Goal: Information Seeking & Learning: Learn about a topic

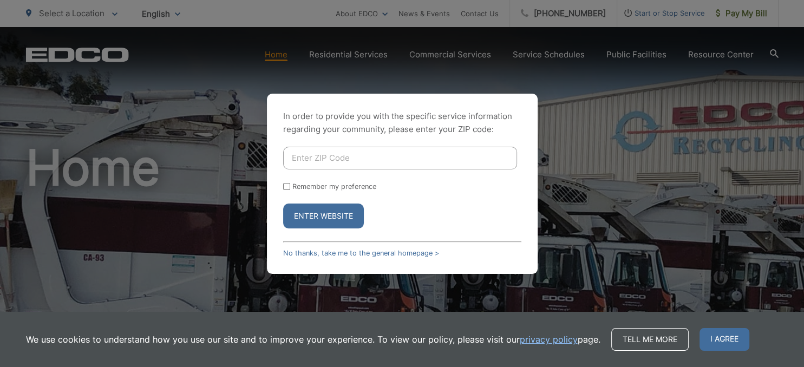
click at [326, 161] on input "Enter ZIP Code" at bounding box center [400, 158] width 234 height 23
type input "92020"
click at [283, 204] on button "Enter Website" at bounding box center [323, 216] width 81 height 25
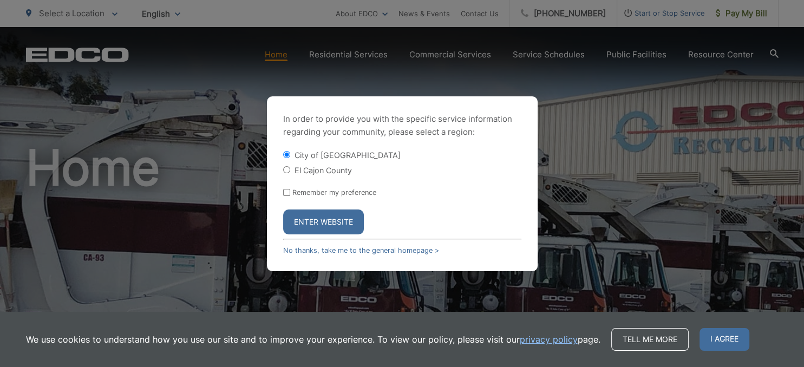
click at [316, 218] on button "Enter Website" at bounding box center [323, 222] width 81 height 25
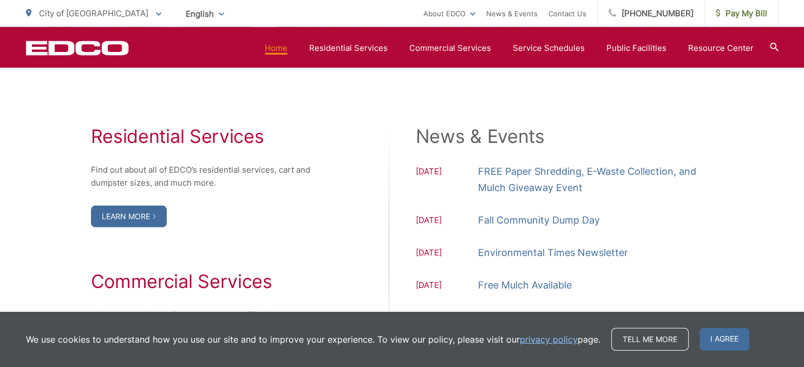
scroll to position [1075, 0]
click at [541, 167] on link "FREE Paper Shredding, E-Waste Collection, and Mulch Giveaway Event" at bounding box center [596, 179] width 236 height 32
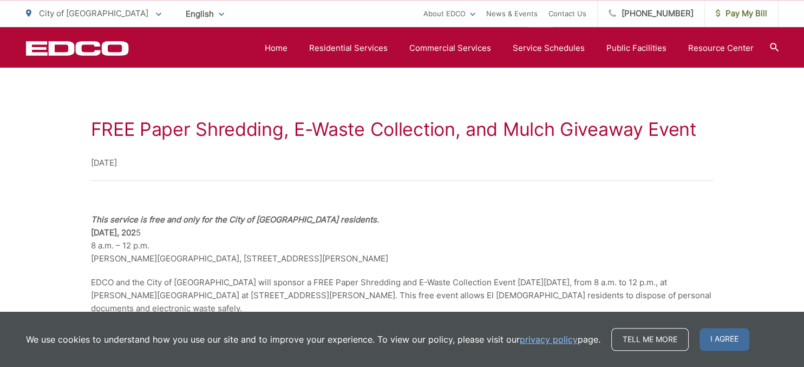
scroll to position [165, 0]
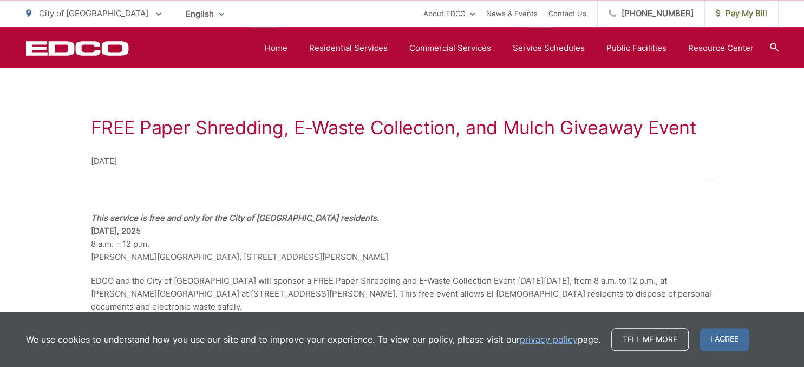
click at [136, 229] on strong "[DATE], 202" at bounding box center [113, 231] width 45 height 10
